Goal: Information Seeking & Learning: Learn about a topic

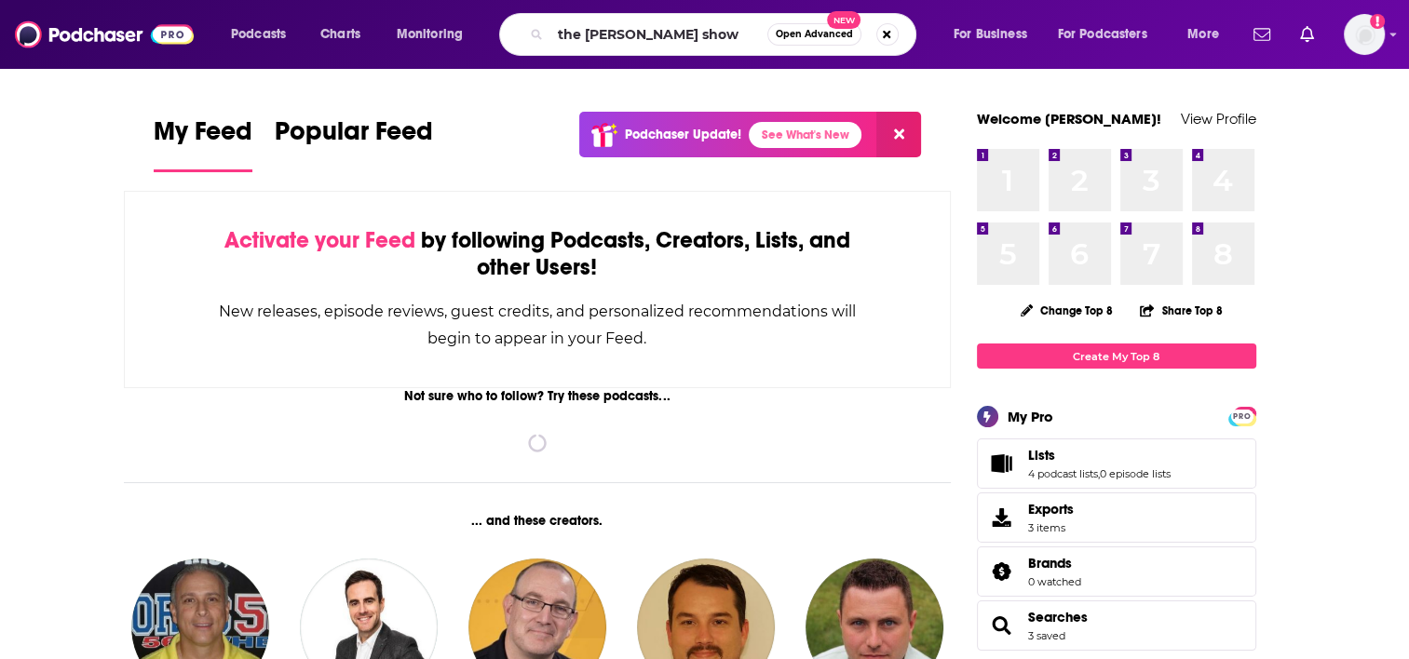
type input "the [PERSON_NAME] show"
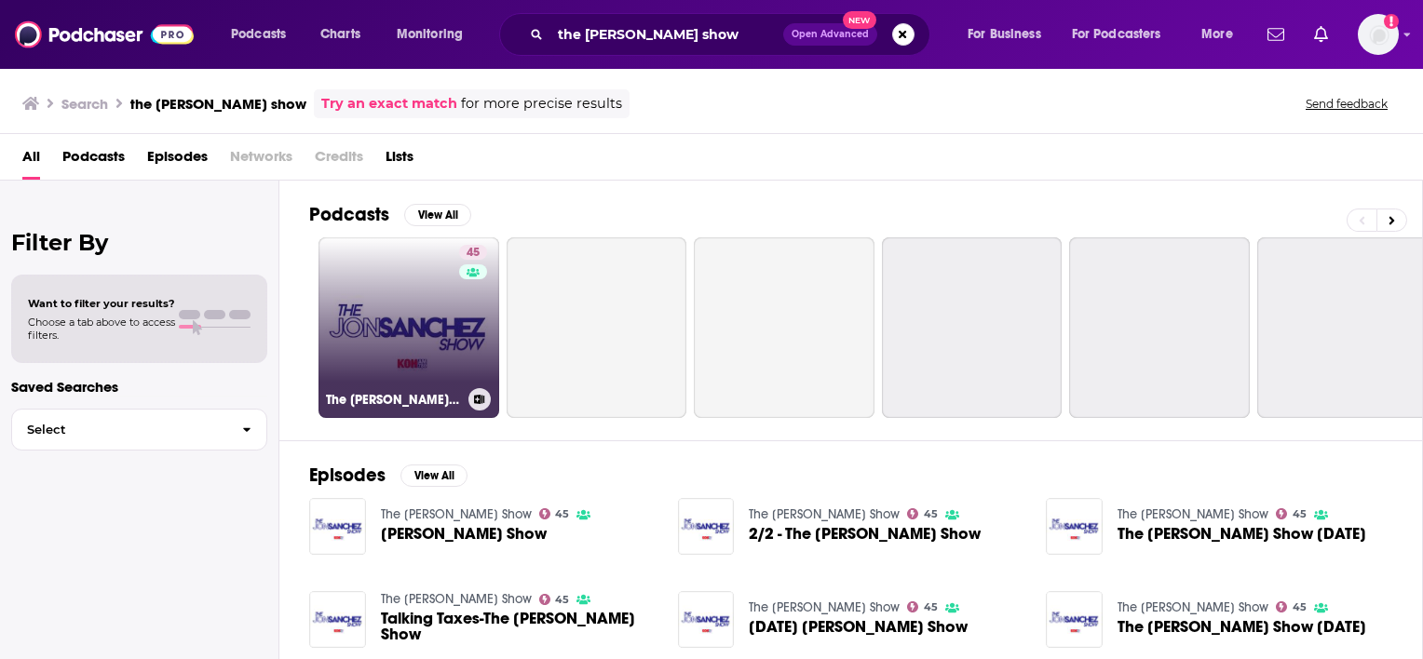
click at [455, 297] on link "45 The [PERSON_NAME] Show" at bounding box center [409, 328] width 181 height 181
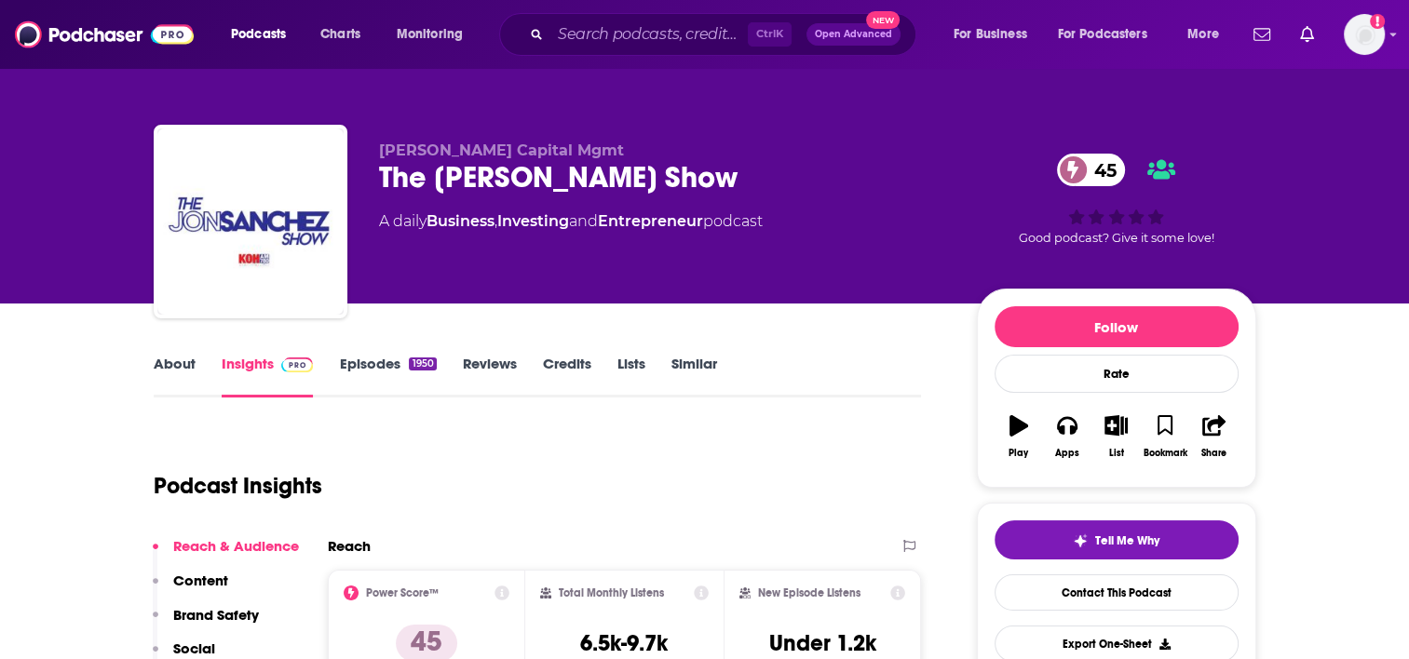
scroll to position [93, 0]
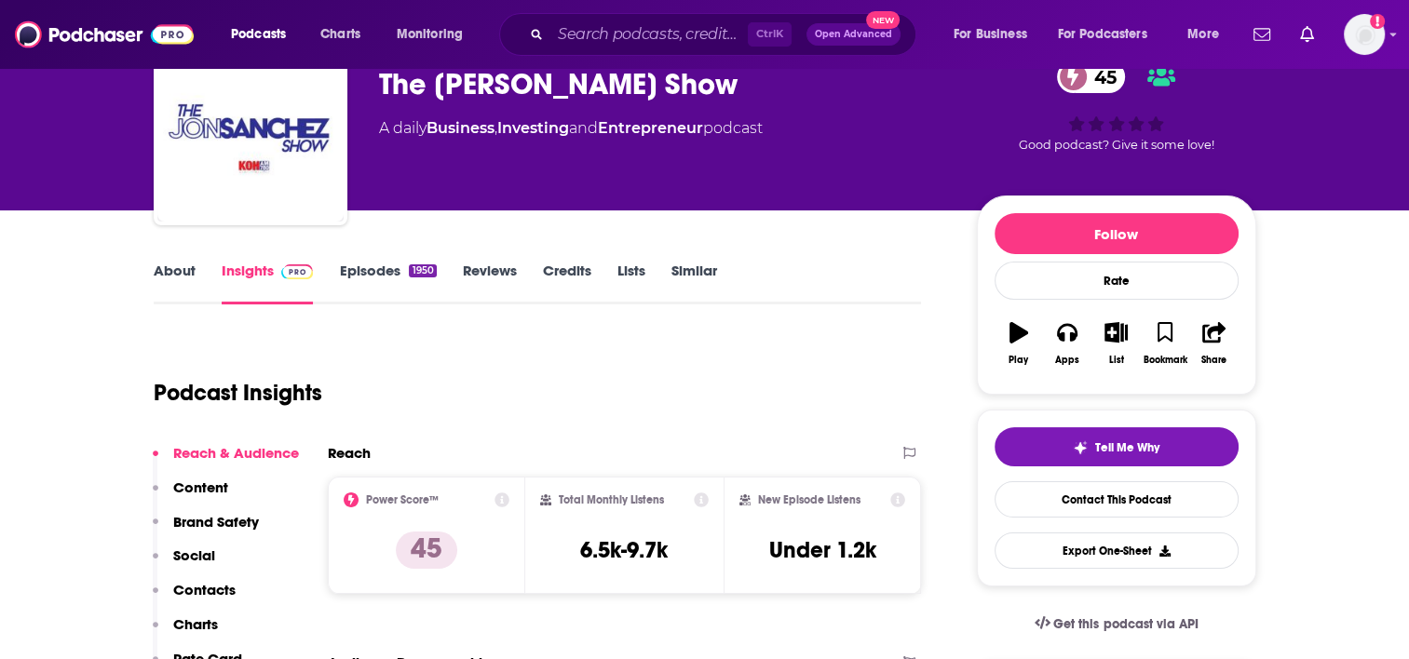
click at [168, 273] on link "About" at bounding box center [175, 283] width 42 height 43
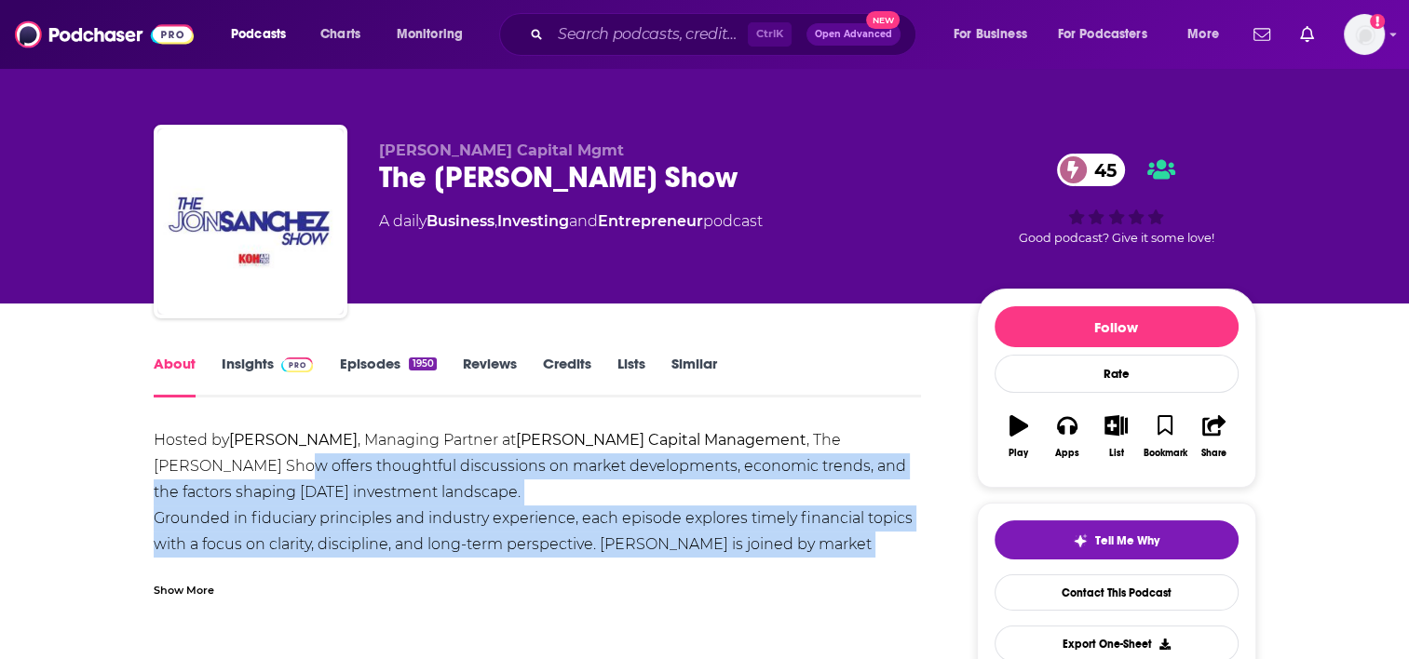
drag, startPoint x: 917, startPoint y: 551, endPoint x: 197, endPoint y: 470, distance: 723.6
click at [197, 470] on div "Hosted by [PERSON_NAME] , Managing Partner at [PERSON_NAME] Capital Management …" at bounding box center [538, 571] width 768 height 287
copy div "offers thoughtful discussions on market developments, economic trends, and the …"
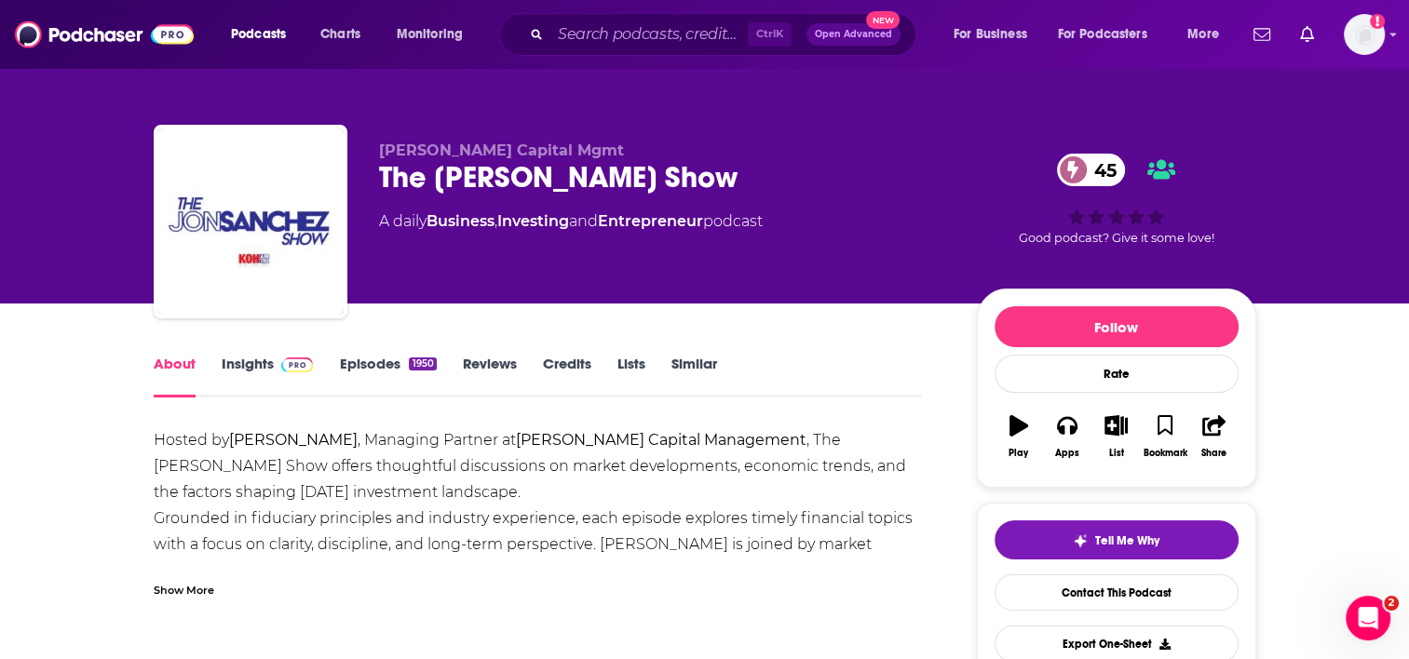
click at [195, 594] on div "Show More" at bounding box center [184, 589] width 61 height 18
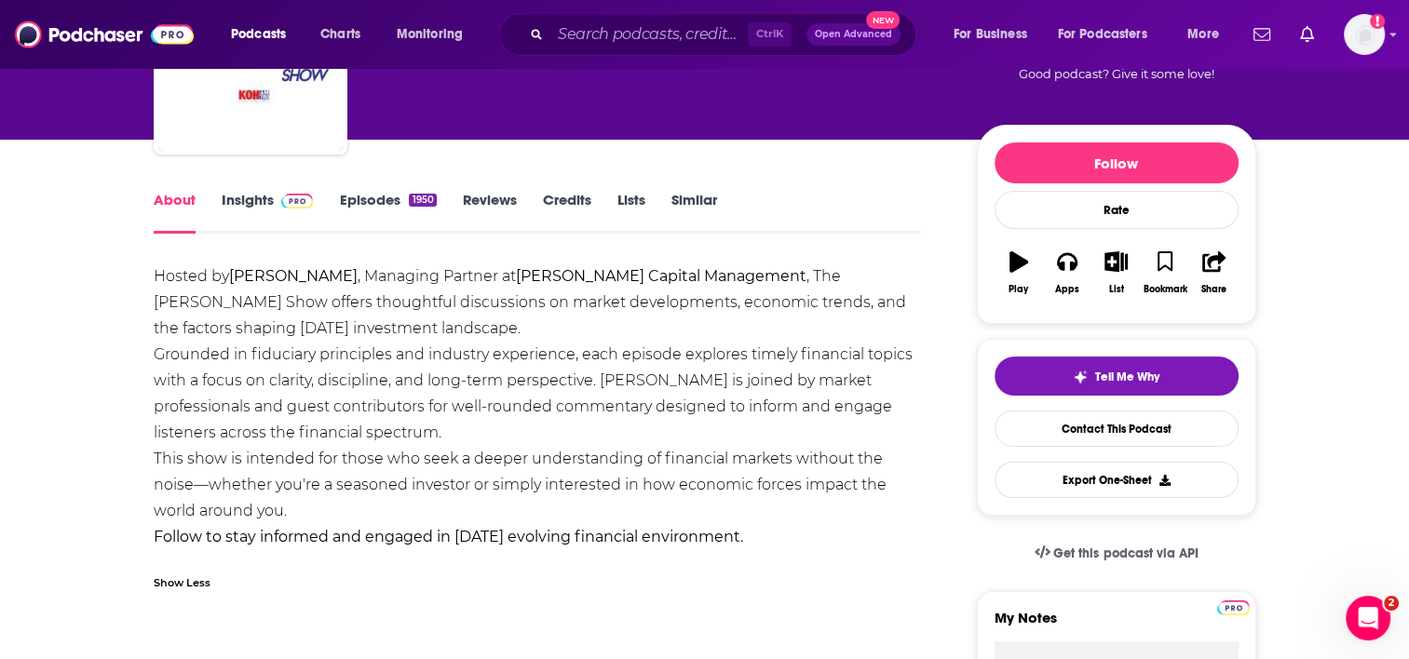
scroll to position [186, 0]
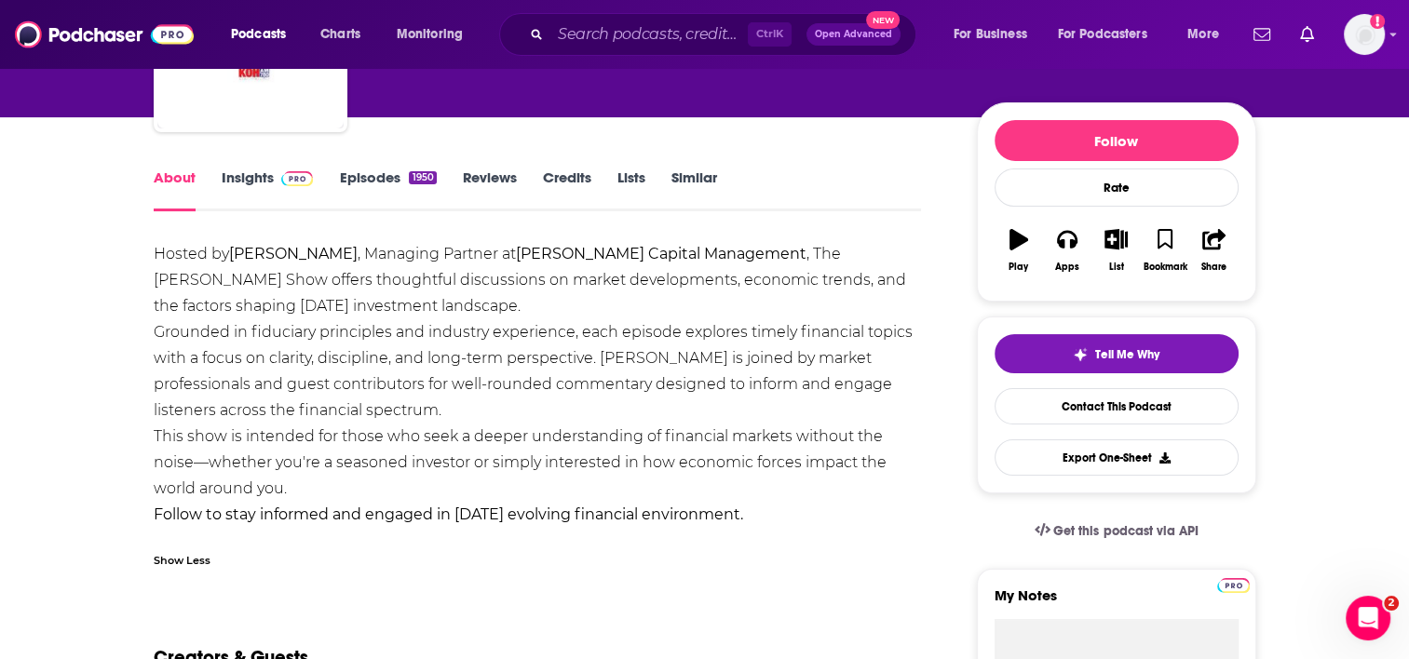
drag, startPoint x: 271, startPoint y: 492, endPoint x: 145, endPoint y: 387, distance: 163.4
copy div "guest contributors for well-rounded commentary designed to inform and engage li…"
